Goal: Information Seeking & Learning: Learn about a topic

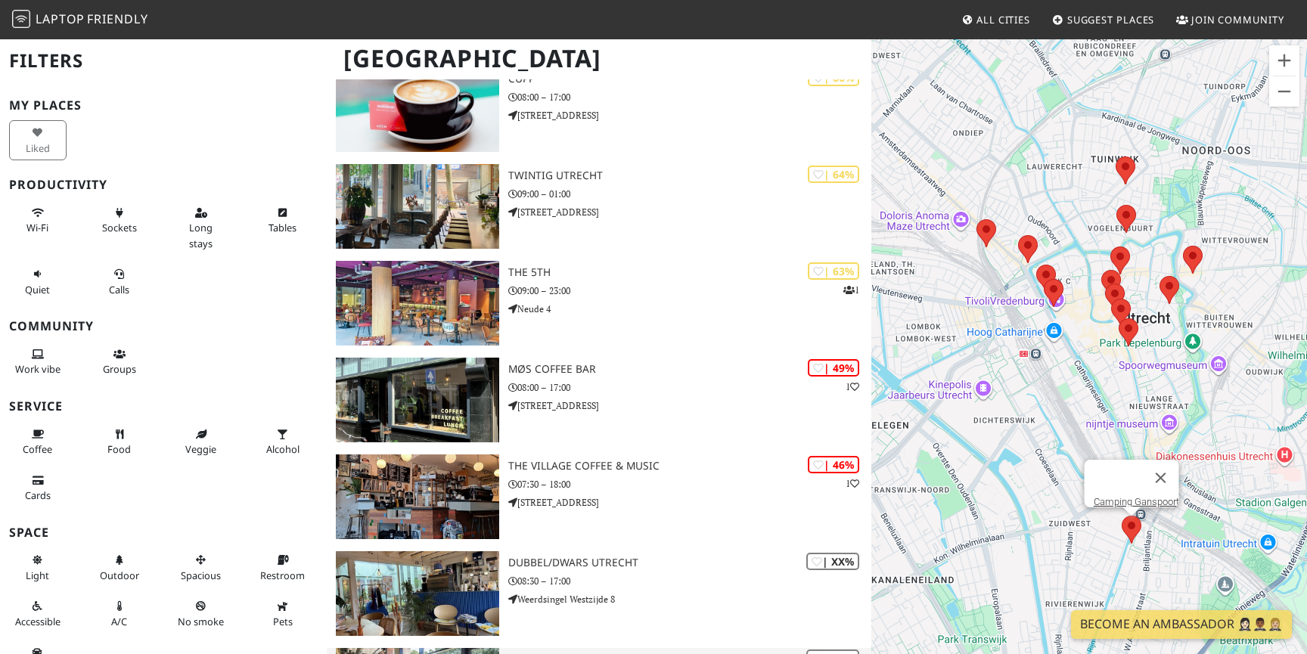
scroll to position [800, 0]
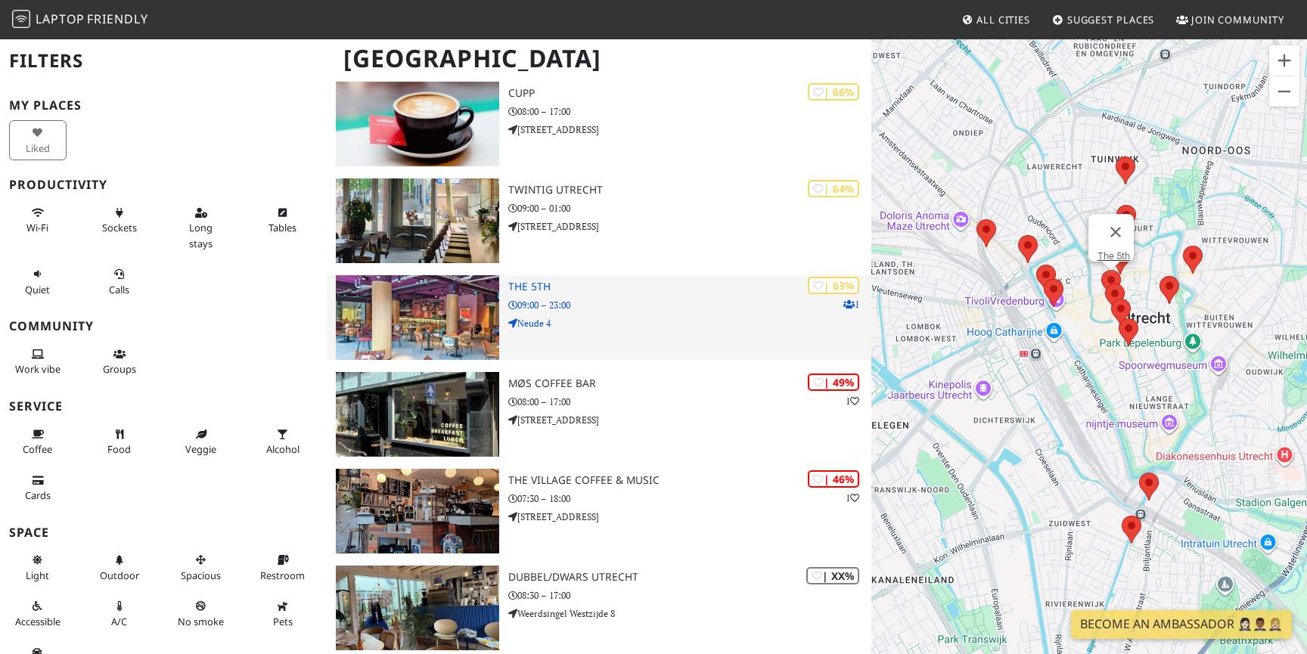
click at [443, 306] on img at bounding box center [417, 317] width 163 height 85
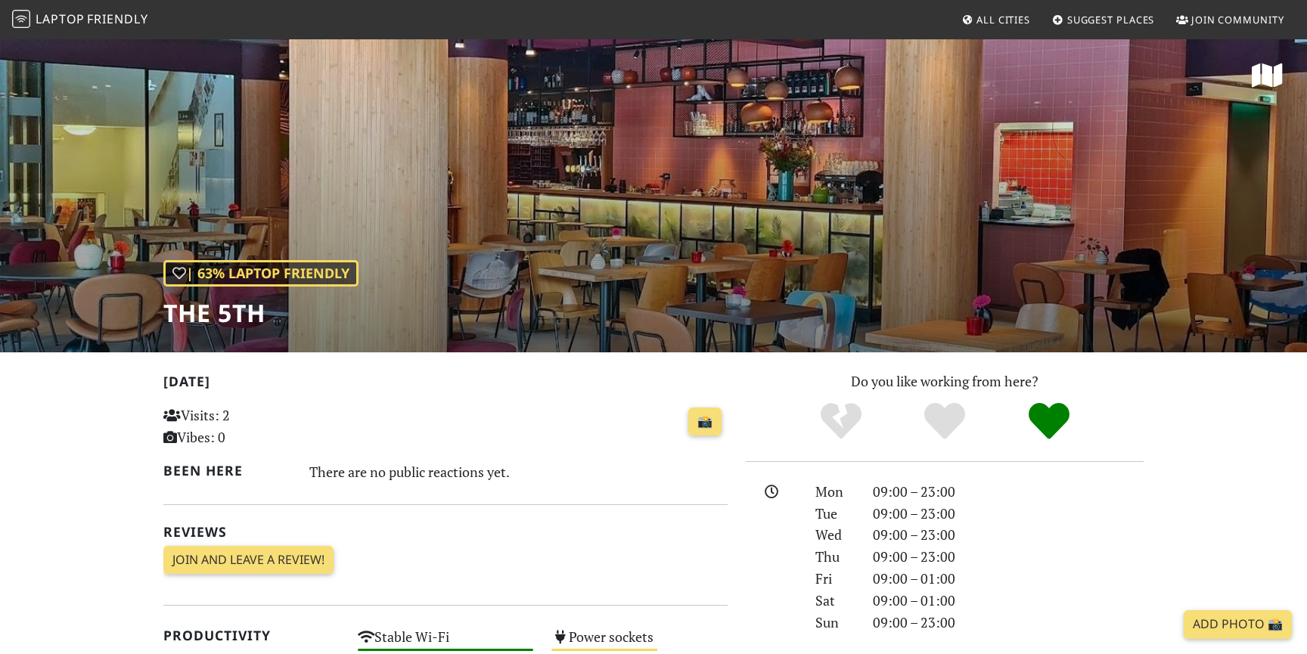
click at [635, 217] on div "| 63% Laptop Friendly The 5th" at bounding box center [653, 195] width 1307 height 315
click at [304, 274] on div "| 63% Laptop Friendly" at bounding box center [260, 273] width 195 height 26
